Goal: Task Accomplishment & Management: Use online tool/utility

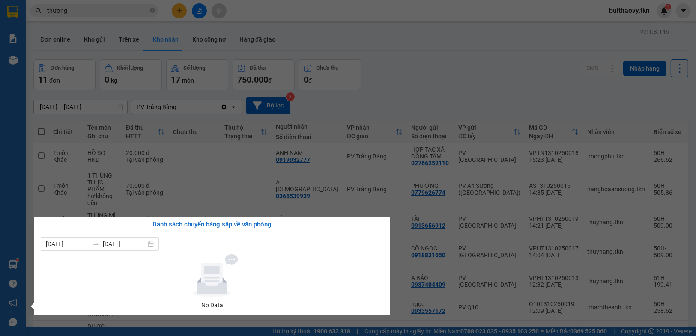
click at [132, 216] on section "Kết quả tìm kiếm ( 339 ) Bộ lọc Mã ĐH Trạng thái Món hàng Thu hộ Tổng cước Chưa…" at bounding box center [348, 168] width 696 height 336
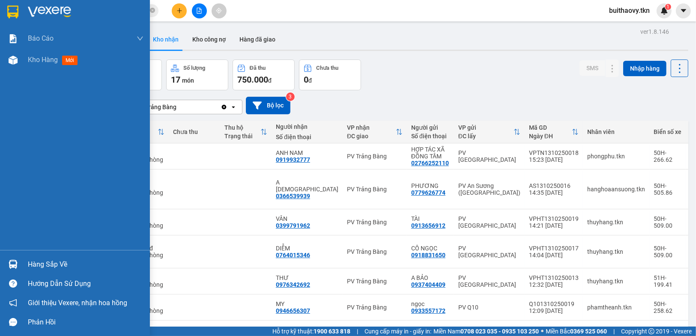
click at [17, 264] on div at bounding box center [13, 264] width 15 height 15
click at [6, 266] on div at bounding box center [13, 264] width 15 height 15
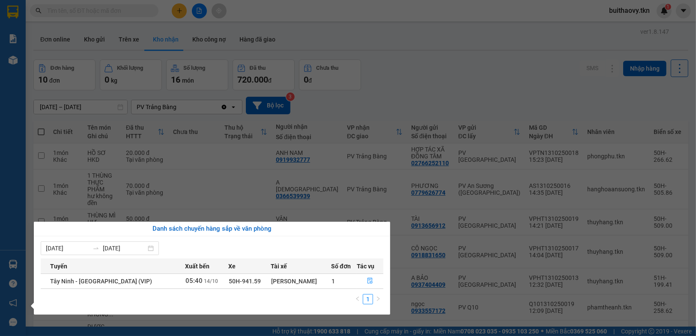
click at [10, 67] on div "Báo cáo Mẫu 1: Báo cáo dòng tiền theo nhân viên Mẫu 2: Thống kê đơn hàng theo n…" at bounding box center [13, 168] width 26 height 336
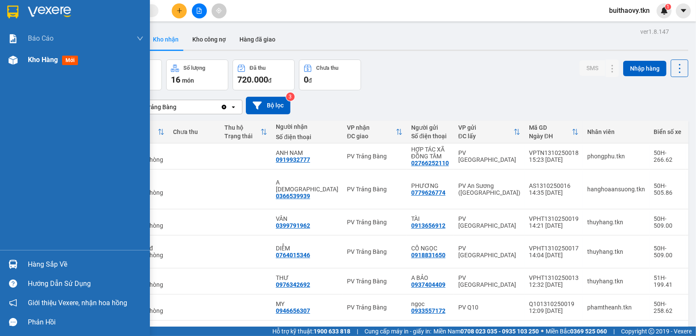
click at [13, 60] on img at bounding box center [13, 60] width 9 height 9
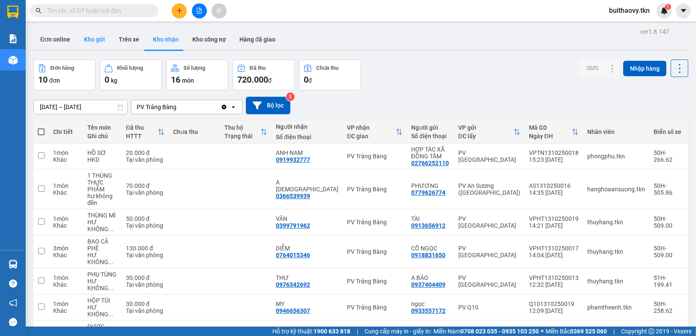
click at [85, 34] on button "Kho gửi" at bounding box center [94, 39] width 35 height 21
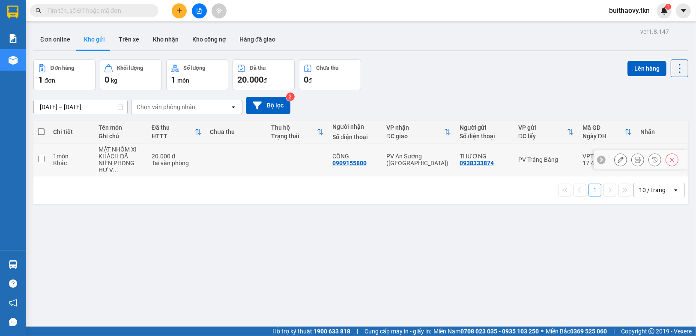
click at [390, 153] on div "PV An Sương ([GEOGRAPHIC_DATA])" at bounding box center [418, 160] width 65 height 14
checkbox input "true"
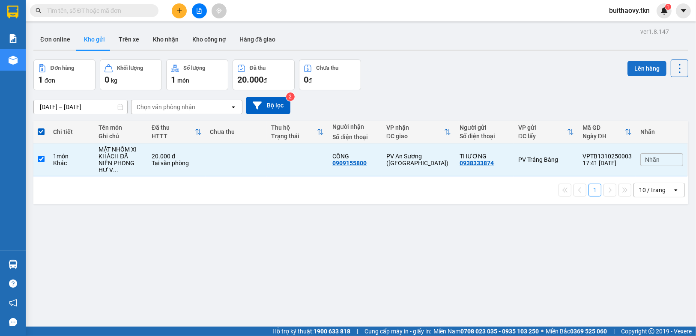
click at [636, 66] on button "Lên hàng" at bounding box center [647, 68] width 39 height 15
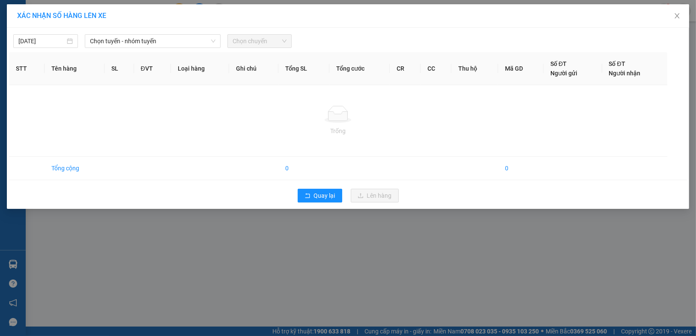
click at [167, 33] on div "14/10/2025 Chọn tuyến - nhóm tuyến Chọn chuyến" at bounding box center [348, 39] width 678 height 18
click at [161, 43] on span "Chọn tuyến - nhóm tuyến" at bounding box center [153, 41] width 126 height 13
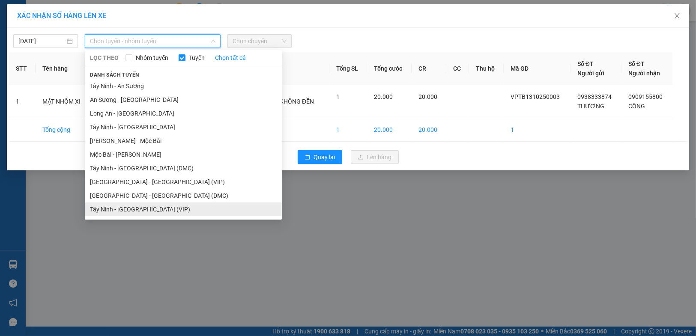
click at [156, 205] on li "Tây Ninh - Sài Gòn (VIP)" at bounding box center [183, 210] width 197 height 14
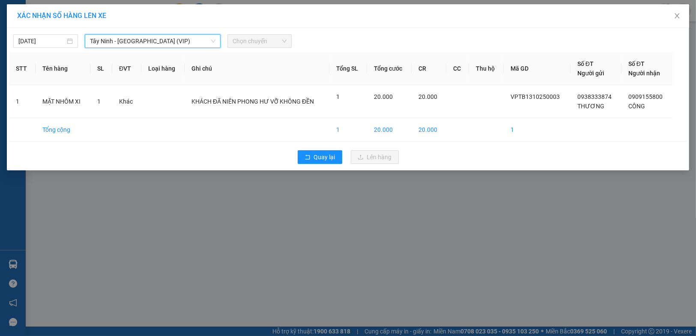
click at [266, 45] on span "Chọn chuyến" at bounding box center [260, 41] width 54 height 13
click at [266, 41] on span "Chọn chuyến" at bounding box center [260, 41] width 54 height 13
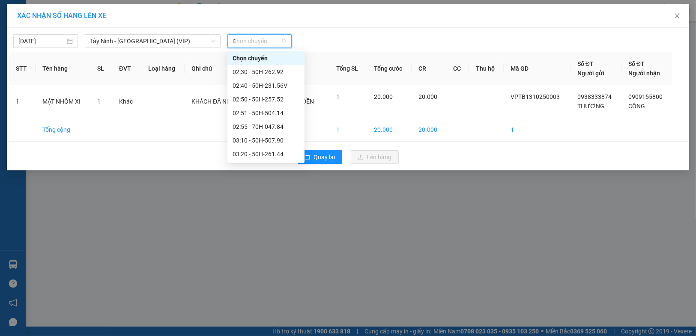
type input "47"
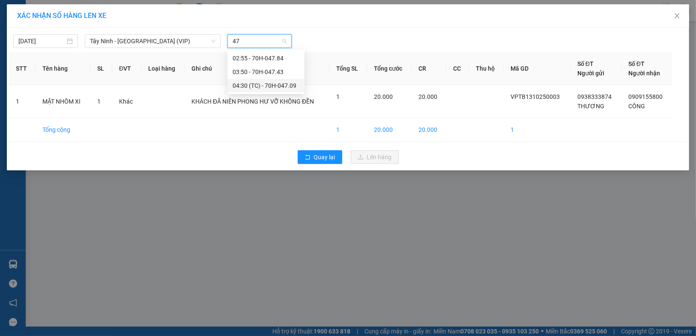
click at [266, 87] on div "04:30 (TC) - 70H-047.09" at bounding box center [266, 85] width 67 height 9
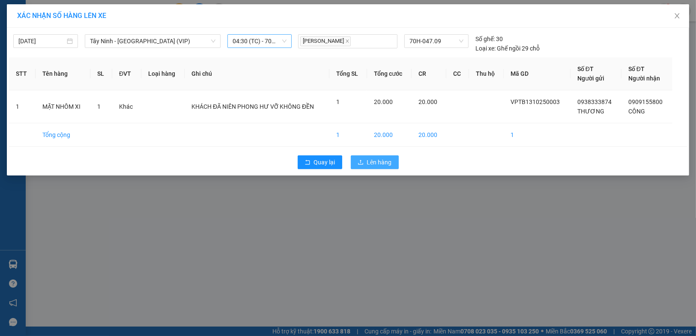
click at [365, 164] on button "Lên hàng" at bounding box center [375, 163] width 48 height 14
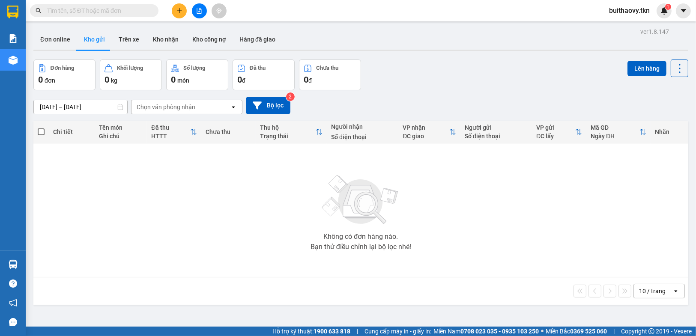
click at [183, 15] on button at bounding box center [179, 10] width 15 height 15
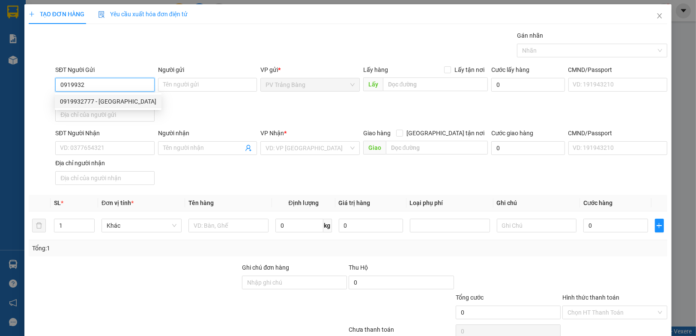
click at [122, 105] on div "0919932777 - ANH NAM" at bounding box center [108, 101] width 96 height 9
type input "0919932777"
type input "ANH NAM"
type input "0966442553"
type input "CHỊ LÊ"
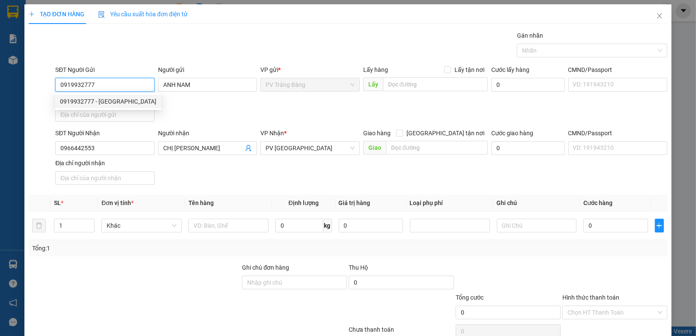
type input "20.000"
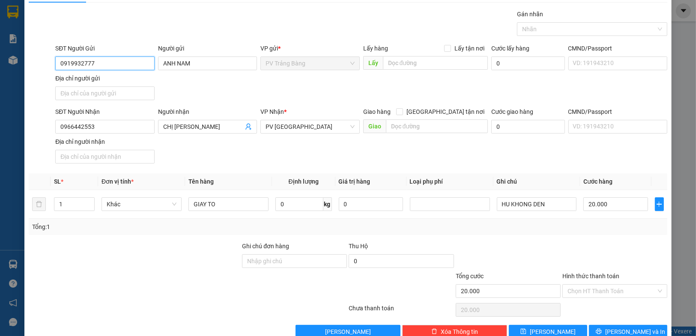
scroll to position [39, 0]
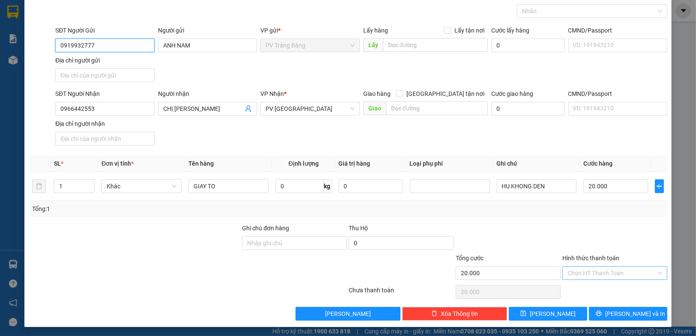
type input "0919932777"
click at [593, 275] on input "Hình thức thanh toán" at bounding box center [612, 273] width 89 height 13
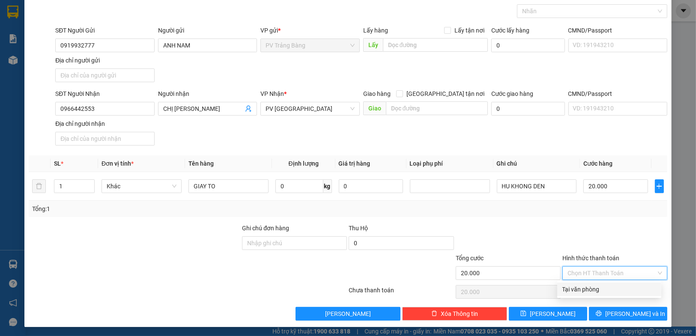
click at [589, 291] on div "Tại văn phòng" at bounding box center [610, 289] width 94 height 9
type input "0"
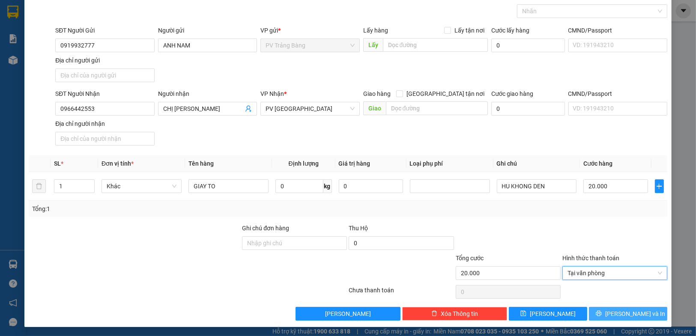
click at [600, 312] on button "Lưu và In" at bounding box center [628, 314] width 78 height 14
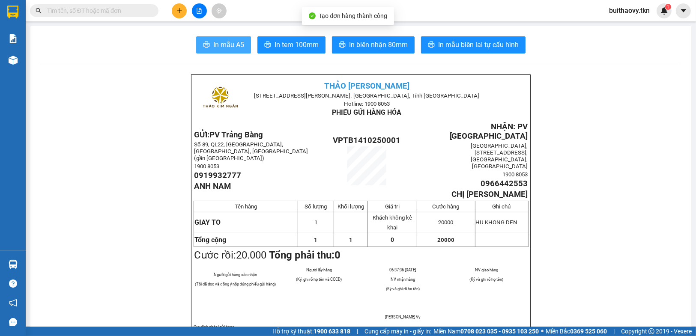
click at [222, 43] on span "In mẫu A5" at bounding box center [228, 44] width 31 height 11
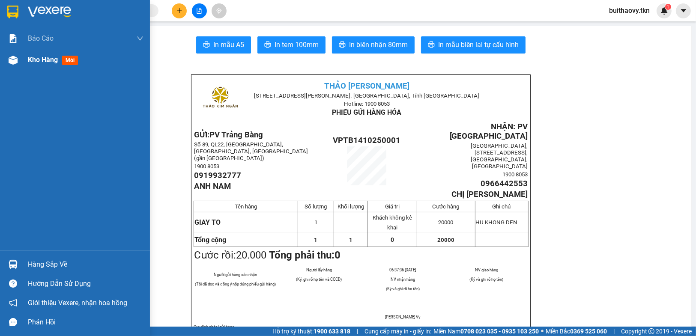
click at [13, 66] on div at bounding box center [13, 60] width 15 height 15
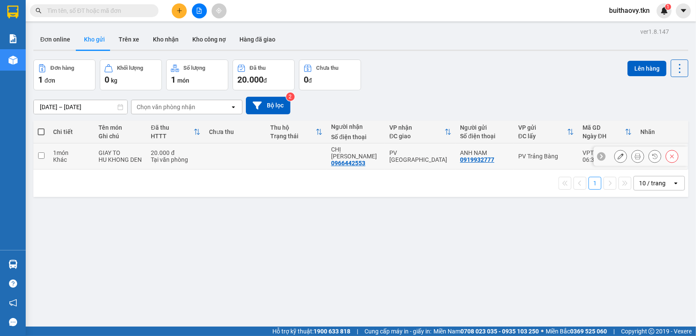
click at [669, 153] on icon at bounding box center [672, 156] width 6 height 6
click at [665, 152] on div at bounding box center [662, 153] width 6 height 6
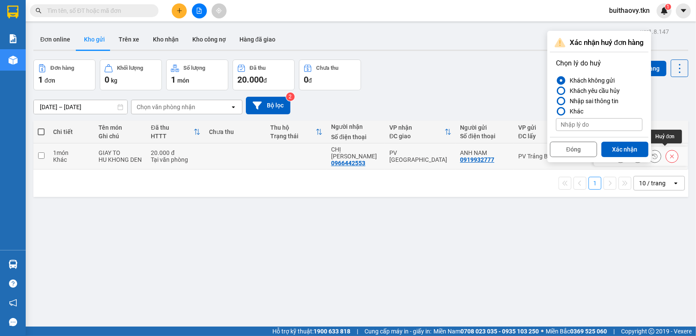
click at [669, 154] on icon at bounding box center [672, 156] width 6 height 6
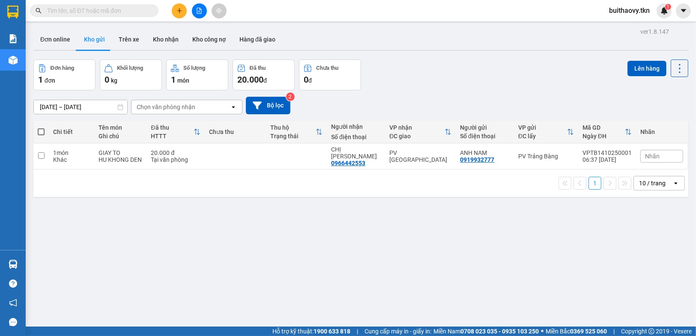
click at [570, 113] on div "13/10/2025 – 14/10/2025 Press the down arrow key to interact with the calendar …" at bounding box center [360, 106] width 655 height 18
click at [669, 154] on button at bounding box center [672, 156] width 12 height 15
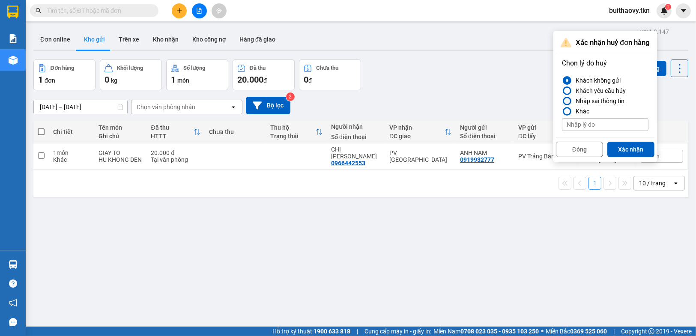
click at [589, 102] on div "Nhập sai thông tin" at bounding box center [598, 101] width 52 height 10
click at [562, 101] on input "Nhập sai thông tin" at bounding box center [562, 101] width 0 height 0
click at [618, 92] on div "Khách yêu cầu hủy" at bounding box center [599, 91] width 54 height 10
click at [562, 91] on input "Khách yêu cầu hủy" at bounding box center [562, 91] width 0 height 0
click at [636, 146] on button "Xác nhận" at bounding box center [631, 149] width 47 height 15
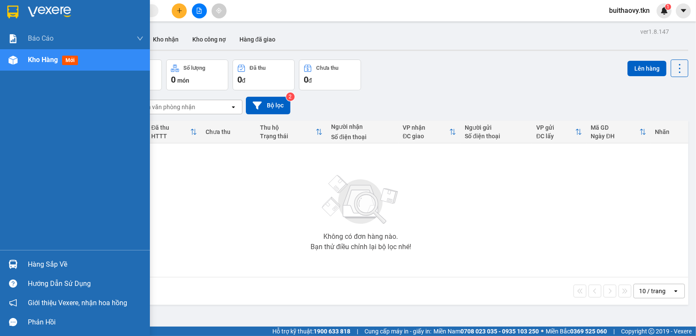
click at [15, 267] on img at bounding box center [13, 264] width 9 height 9
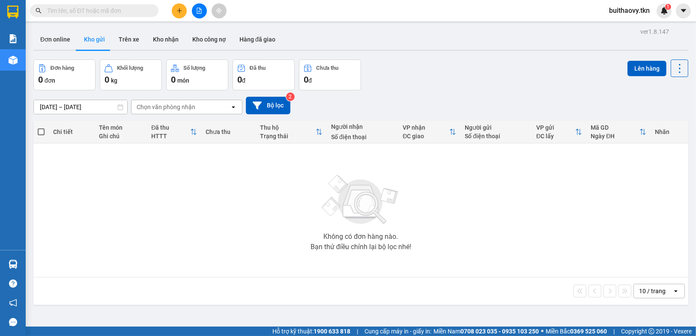
click at [474, 260] on section "Kết quả tìm kiếm ( 0 ) Bộ lọc No Data buithaovy.tkn 1 Báo cáo Mẫu 1: Báo cáo dò…" at bounding box center [348, 168] width 696 height 336
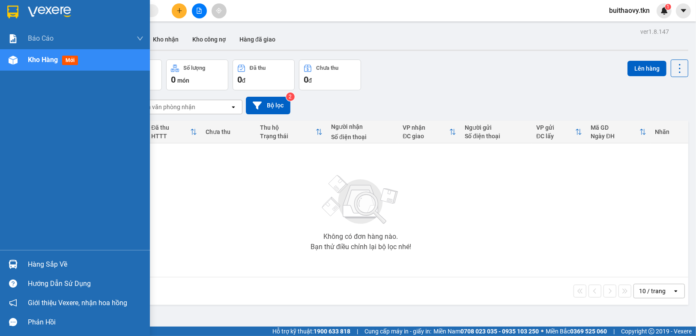
drag, startPoint x: 12, startPoint y: 260, endPoint x: 70, endPoint y: 267, distance: 58.2
click at [12, 260] on img at bounding box center [13, 264] width 9 height 9
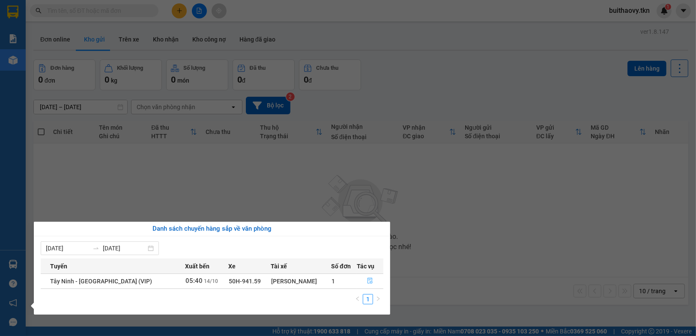
click at [369, 282] on icon "file-done" at bounding box center [370, 281] width 6 height 6
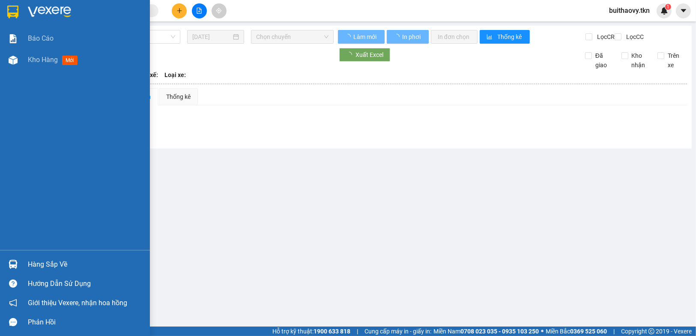
click at [17, 265] on img at bounding box center [13, 264] width 9 height 9
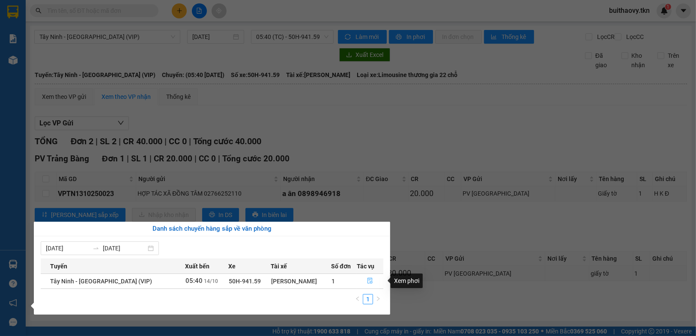
click at [370, 275] on button "button" at bounding box center [370, 282] width 26 height 14
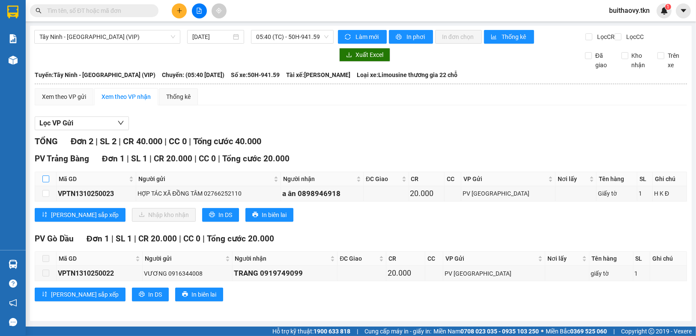
click at [45, 183] on input "checkbox" at bounding box center [45, 179] width 7 height 7
checkbox input "true"
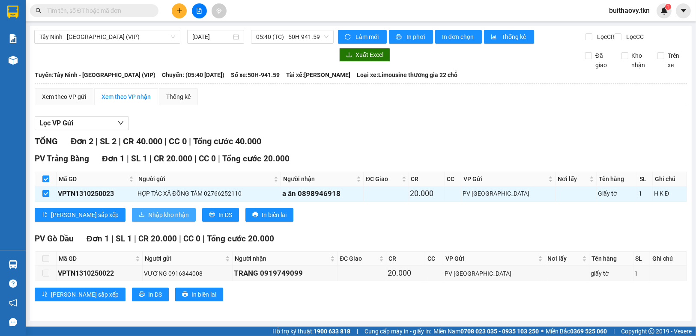
click at [148, 220] on span "Nhập kho nhận" at bounding box center [168, 214] width 41 height 9
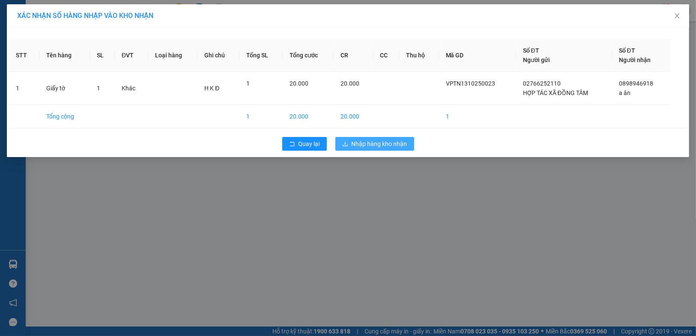
click at [365, 145] on span "Nhập hàng kho nhận" at bounding box center [380, 143] width 56 height 9
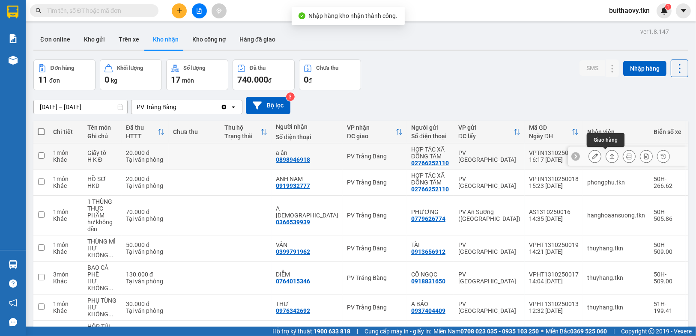
click at [606, 157] on button at bounding box center [612, 156] width 12 height 15
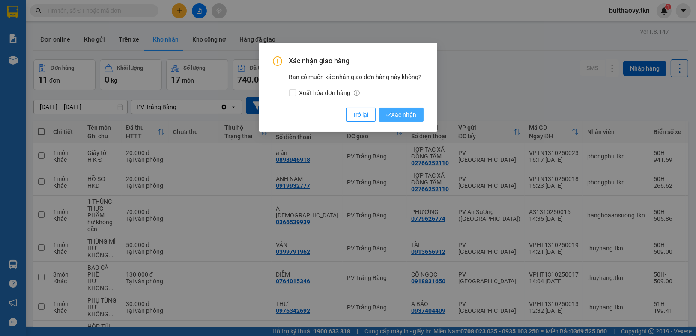
click at [401, 113] on span "Xác nhận" at bounding box center [401, 114] width 31 height 9
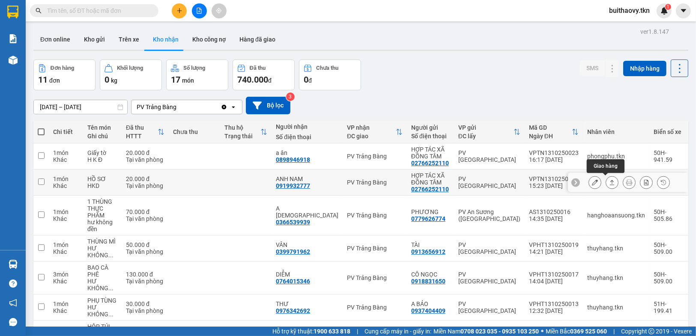
click at [606, 183] on button at bounding box center [612, 182] width 12 height 15
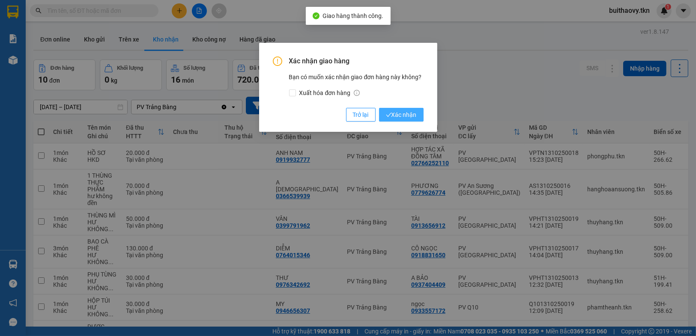
click at [405, 114] on span "Xác nhận" at bounding box center [401, 114] width 31 height 9
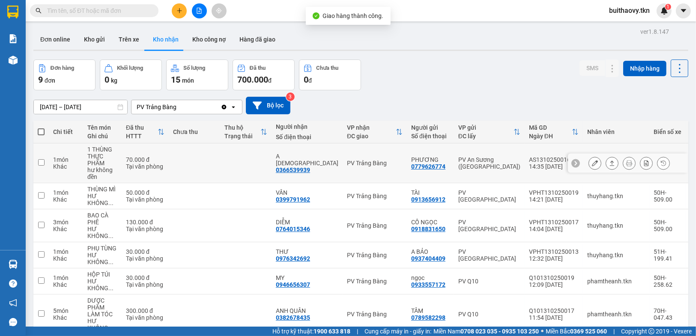
click at [611, 164] on button at bounding box center [612, 163] width 12 height 15
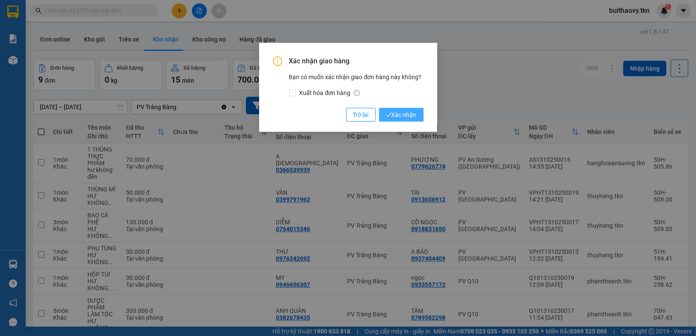
click at [419, 116] on button "Xác nhận" at bounding box center [401, 115] width 45 height 14
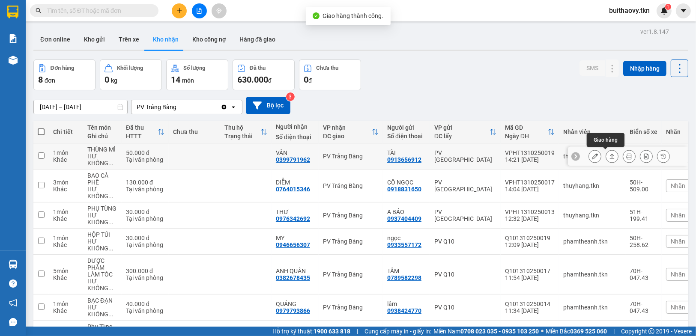
click at [610, 155] on icon at bounding box center [612, 156] width 5 height 5
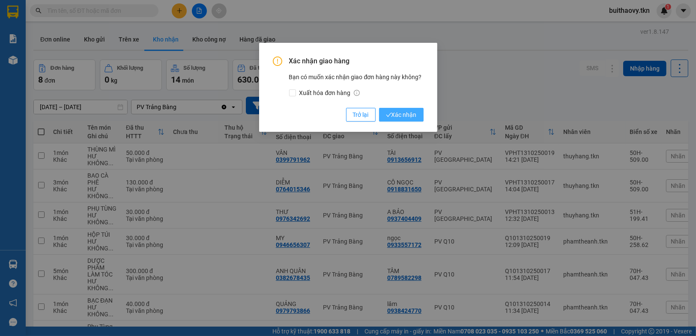
click at [416, 121] on button "Xác nhận" at bounding box center [401, 115] width 45 height 14
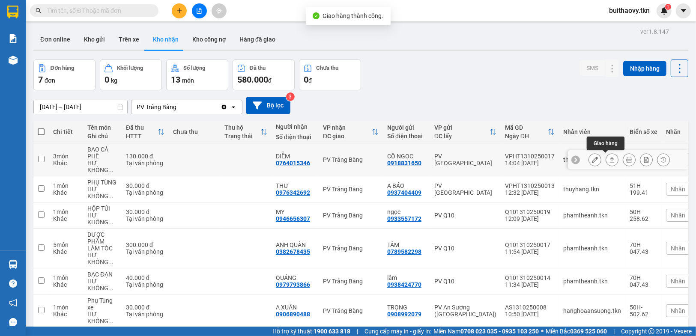
click at [609, 160] on button at bounding box center [612, 160] width 12 height 15
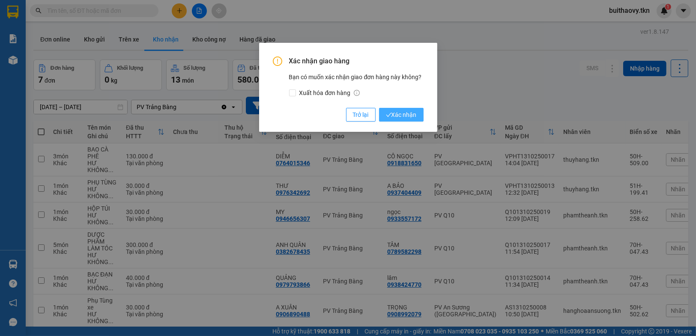
click at [412, 115] on span "Xác nhận" at bounding box center [401, 114] width 31 height 9
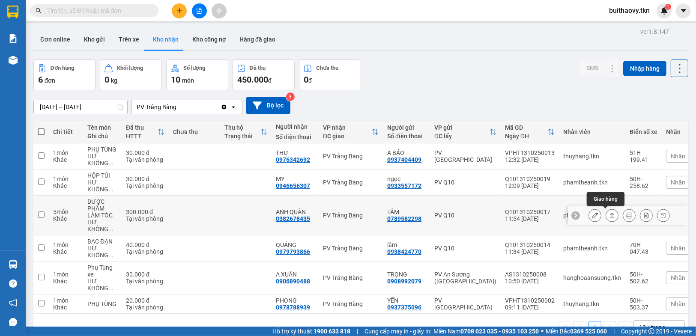
click at [606, 219] on button at bounding box center [612, 215] width 12 height 15
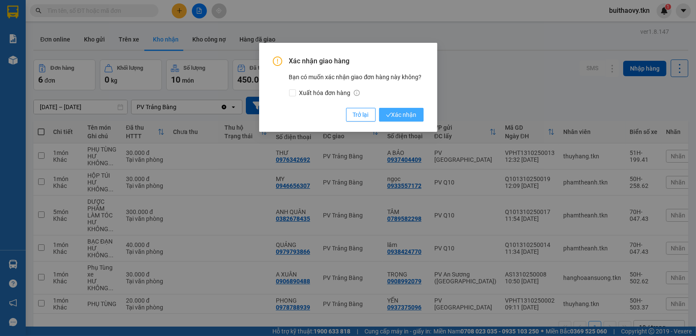
click at [394, 117] on span "Xác nhận" at bounding box center [401, 114] width 31 height 9
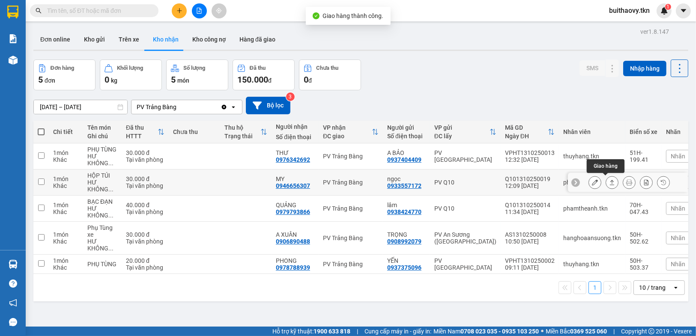
click at [609, 180] on icon at bounding box center [612, 183] width 6 height 6
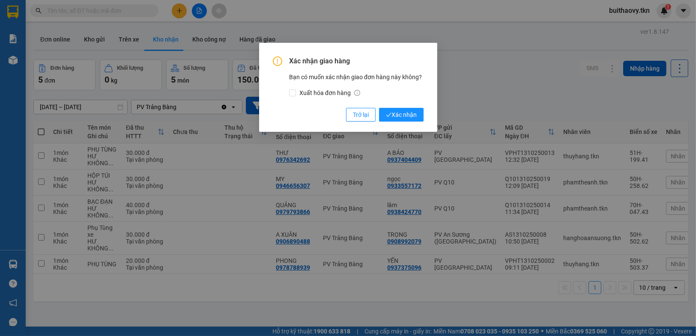
click at [600, 183] on div "Xác nhận giao hàng Bạn có muốn xác nhận giao đơn hàng này không? Xuất hóa đơn h…" at bounding box center [348, 168] width 696 height 336
click at [411, 109] on button "Xác nhận" at bounding box center [401, 115] width 45 height 14
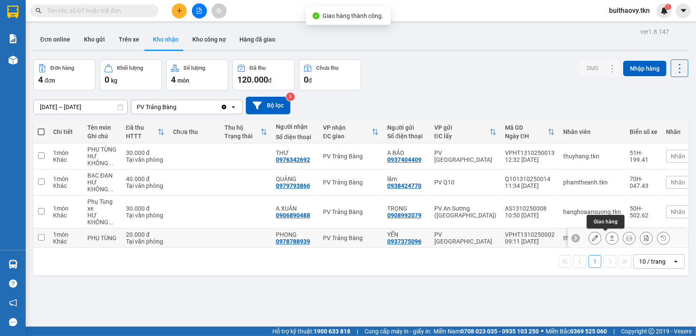
click at [609, 236] on icon at bounding box center [612, 238] width 6 height 6
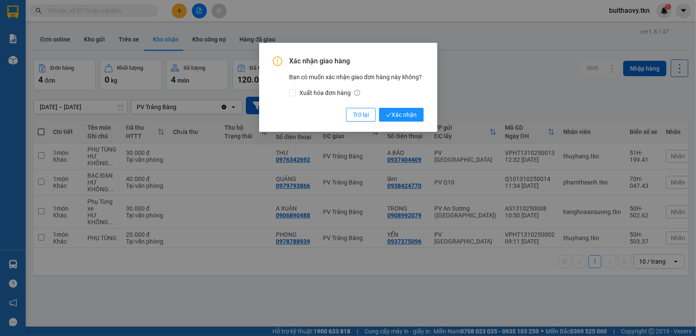
click at [602, 236] on div "Xác nhận giao hàng Bạn có muốn xác nhận giao đơn hàng này không? Xuất hóa đơn h…" at bounding box center [348, 168] width 696 height 336
click at [398, 111] on span "Xác nhận" at bounding box center [401, 114] width 31 height 9
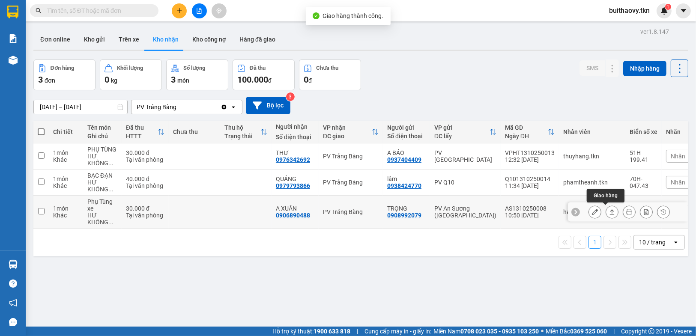
click at [609, 210] on button at bounding box center [612, 212] width 12 height 15
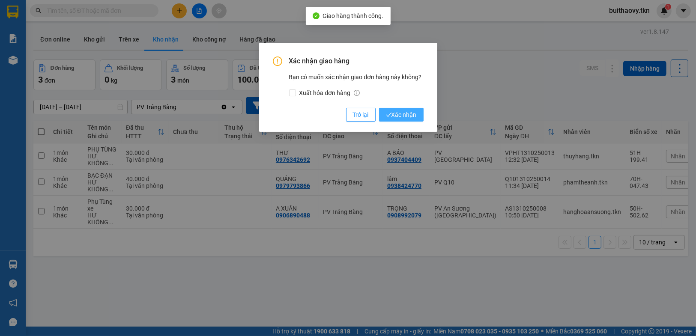
click at [416, 120] on button "Xác nhận" at bounding box center [401, 115] width 45 height 14
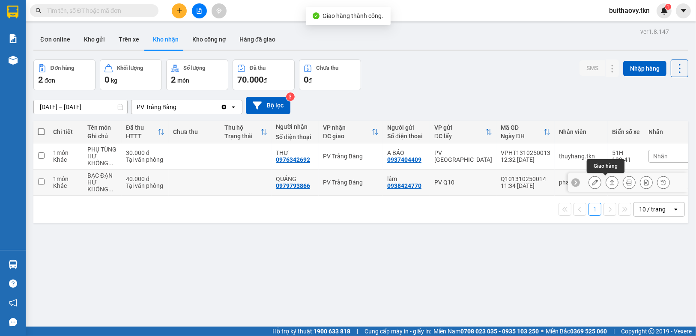
click at [609, 183] on icon at bounding box center [612, 183] width 6 height 6
click at [602, 183] on body "Kết quả tìm kiếm ( 0 ) Bộ lọc No Data buithaovy.tkn 1 Báo cáo Mẫu 1: Báo cáo dò…" at bounding box center [348, 168] width 696 height 336
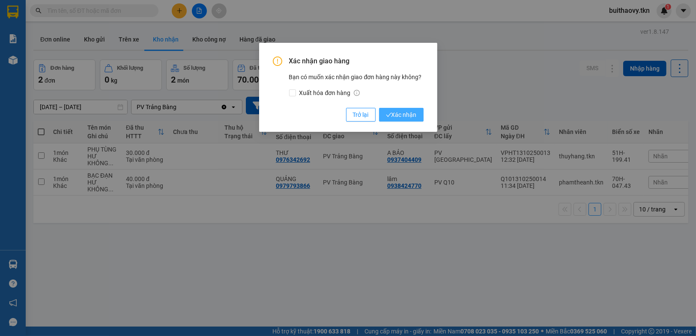
click at [408, 114] on span "Xác nhận" at bounding box center [401, 114] width 31 height 9
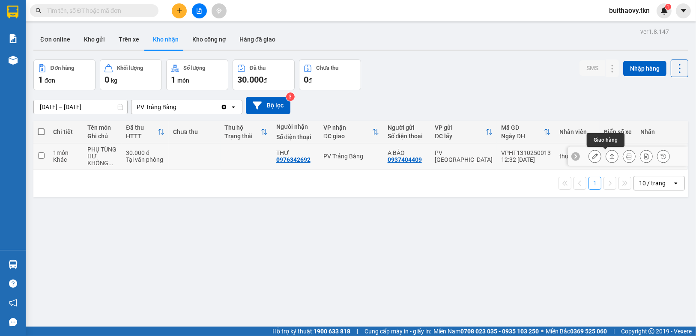
click at [609, 156] on icon at bounding box center [612, 156] width 6 height 6
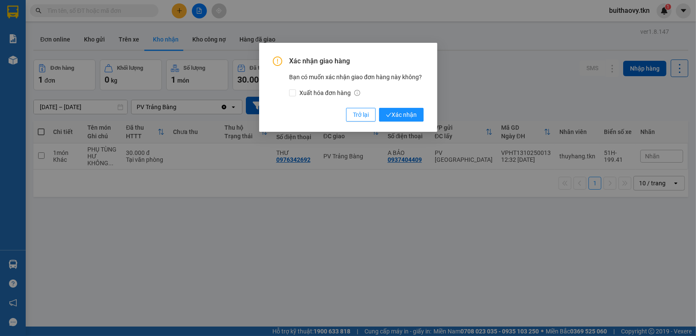
click at [606, 159] on div "Xác nhận giao hàng Bạn có muốn xác nhận giao đơn hàng này không? Xuất hóa đơn h…" at bounding box center [348, 168] width 696 height 336
click at [408, 111] on span "Xác nhận" at bounding box center [401, 114] width 31 height 9
